Goal: Book appointment/travel/reservation

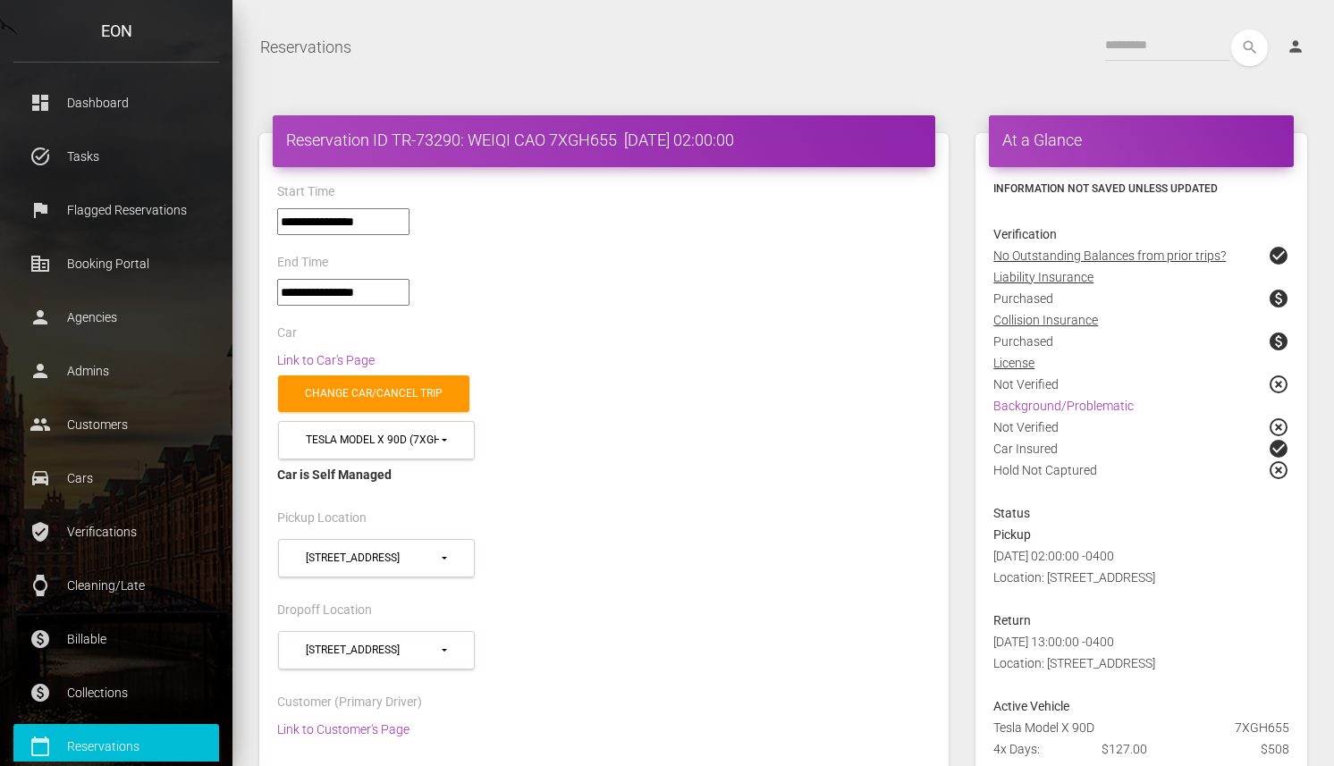
select select "*****"
select select
click at [906, 67] on div "Reservations Toggle navigation search person Account Profile Settings Host Righ…" at bounding box center [783, 47] width 1102 height 45
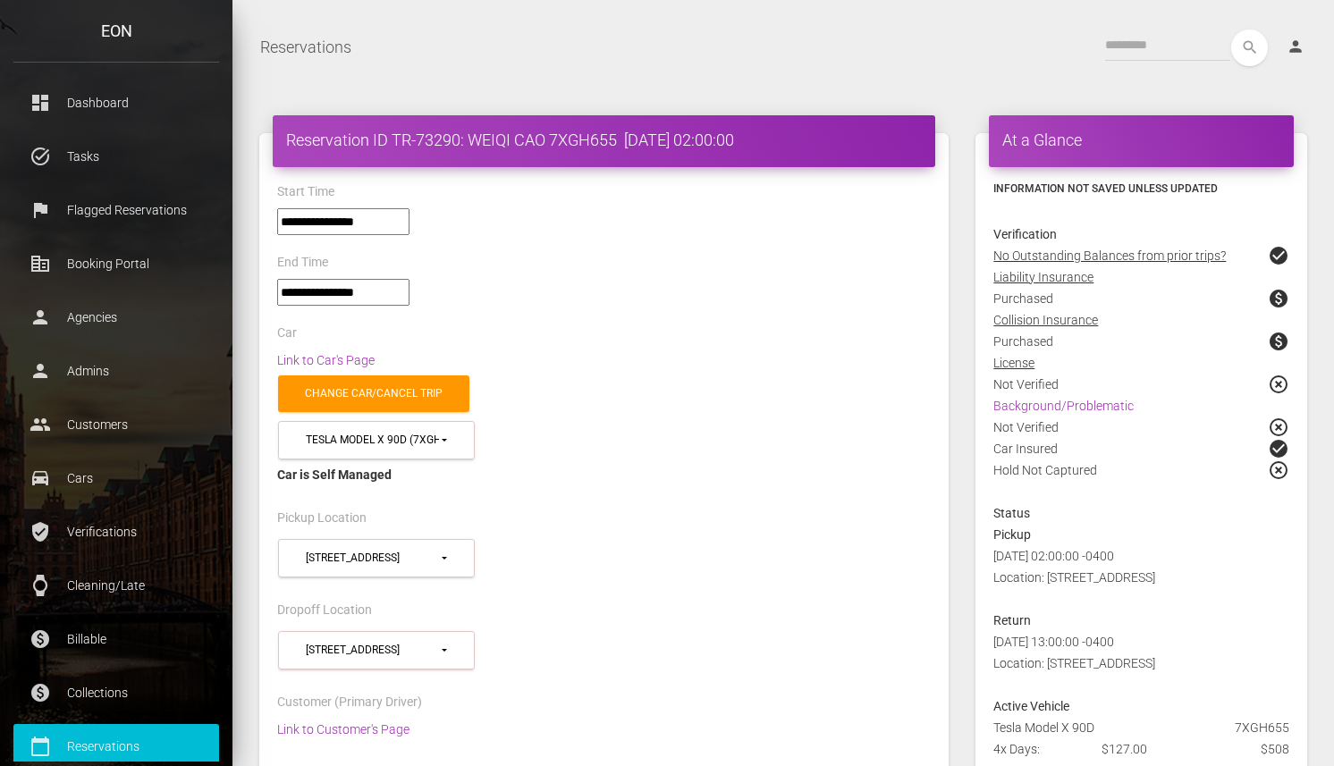
click at [860, 30] on div "search person Account Profile Settings Host Rights & Responsibilities Log out" at bounding box center [843, 48] width 955 height 37
